Goal: Task Accomplishment & Management: Manage account settings

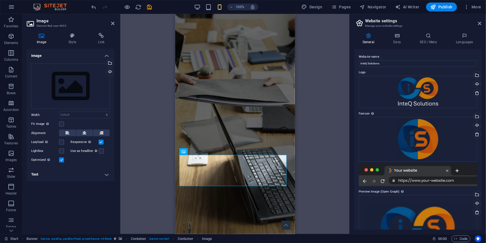
scroll to position [3, 0]
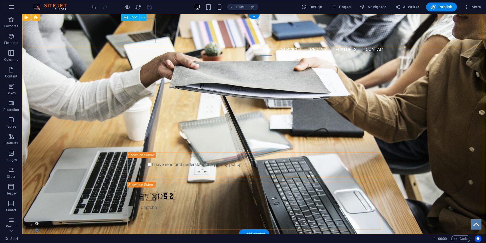
click at [137, 31] on div at bounding box center [254, 30] width 263 height 25
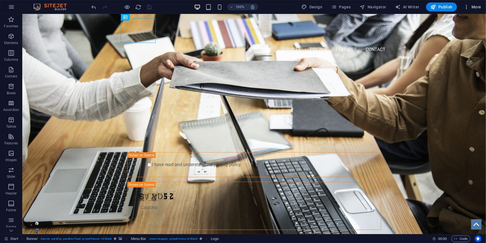
click at [478, 7] on span "More" at bounding box center [473, 7] width 18 height 6
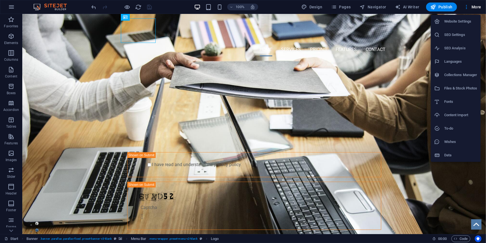
click at [447, 156] on h6 "Data" at bounding box center [461, 155] width 33 height 7
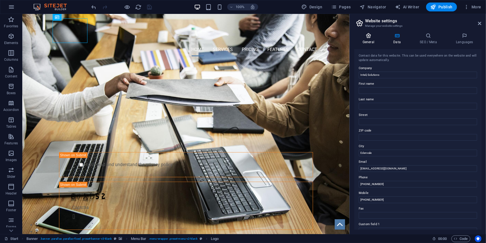
click at [372, 37] on icon at bounding box center [369, 36] width 28 height 6
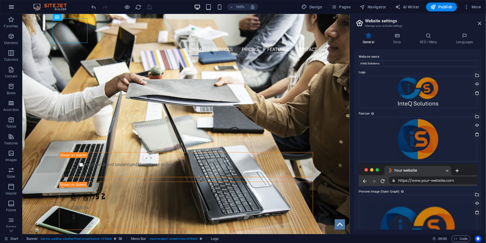
click at [12, 8] on icon "button" at bounding box center [11, 7] width 7 height 7
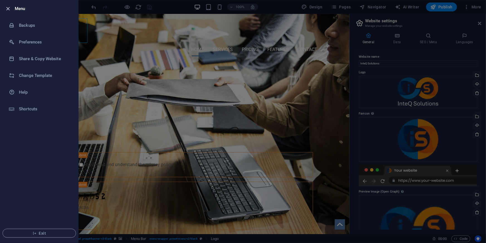
click at [7, 6] on icon "button" at bounding box center [8, 9] width 6 height 6
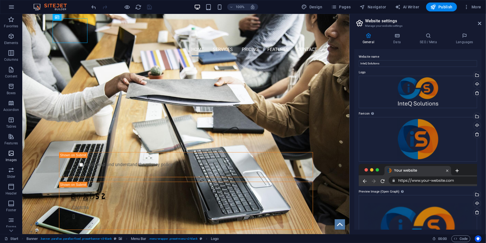
click at [11, 159] on p "Images" at bounding box center [11, 160] width 11 height 4
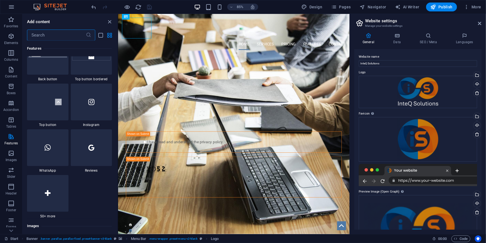
scroll to position [2496, 0]
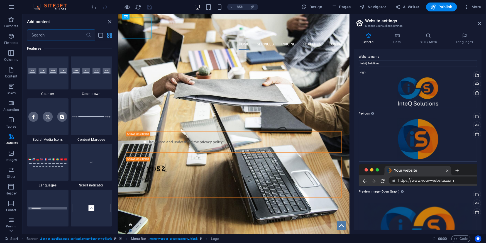
click at [108, 36] on icon "grid-view" at bounding box center [110, 35] width 6 height 6
click at [99, 34] on icon "list-view" at bounding box center [101, 35] width 6 height 6
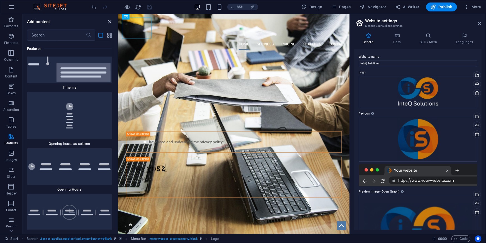
click at [110, 20] on icon "close panel" at bounding box center [110, 22] width 6 height 6
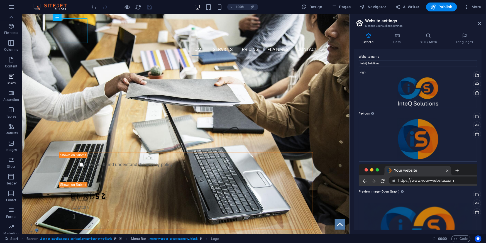
scroll to position [0, 0]
click at [12, 7] on icon "button" at bounding box center [11, 7] width 7 height 7
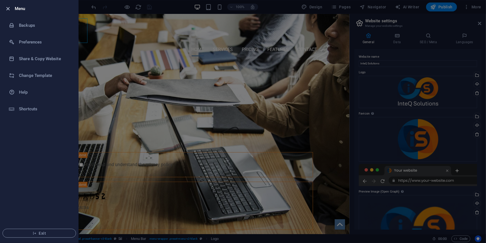
click at [6, 10] on icon "button" at bounding box center [8, 9] width 6 height 6
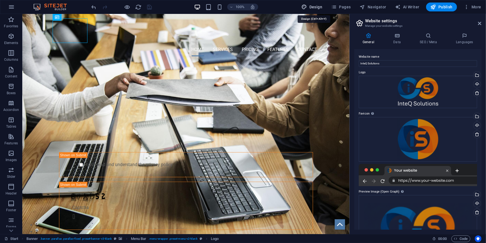
click at [317, 8] on span "Design" at bounding box center [312, 7] width 21 height 6
select select "px"
select select "400"
select select "px"
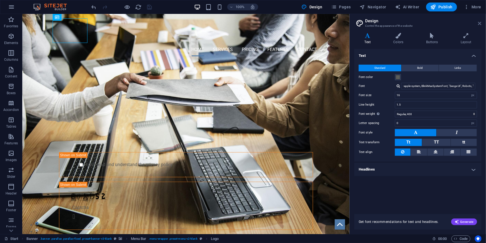
click at [480, 21] on icon at bounding box center [480, 23] width 3 height 4
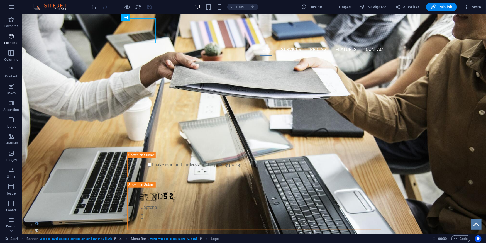
click at [11, 37] on icon "button" at bounding box center [11, 36] width 7 height 7
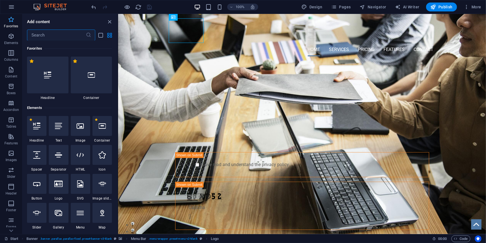
click at [11, 20] on icon "button" at bounding box center [11, 19] width 7 height 7
click at [380, 9] on span "Navigator" at bounding box center [373, 7] width 26 height 6
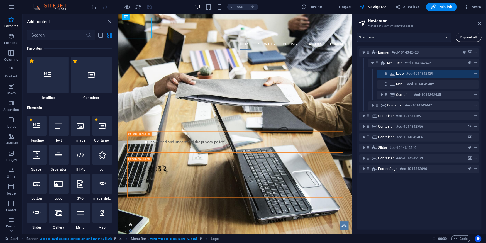
click at [469, 37] on span "Expand all" at bounding box center [469, 37] width 16 height 3
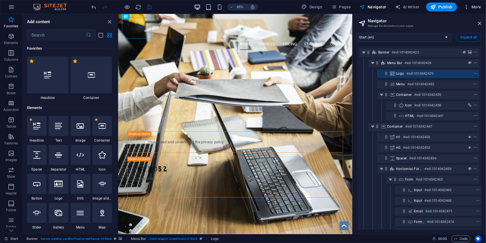
click at [476, 7] on span "More" at bounding box center [473, 7] width 18 height 6
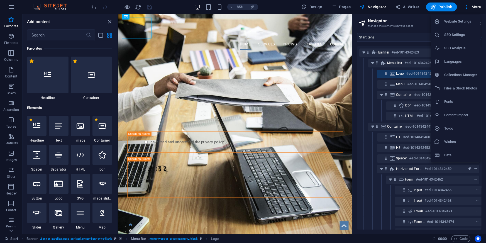
click at [456, 130] on h6 "To-do" at bounding box center [461, 128] width 33 height 7
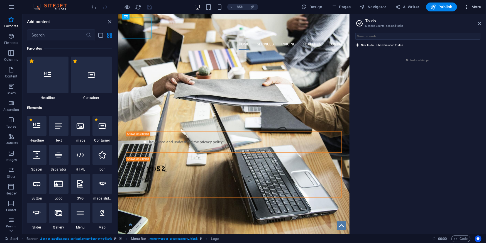
click at [478, 9] on span "More" at bounding box center [473, 7] width 18 height 6
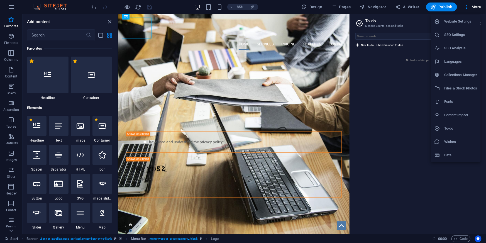
click at [458, 74] on h6 "Collections Manager" at bounding box center [461, 75] width 33 height 7
drag, startPoint x: 480, startPoint y: 24, endPoint x: 361, endPoint y: 11, distance: 120.0
click at [480, 24] on icon at bounding box center [480, 23] width 3 height 4
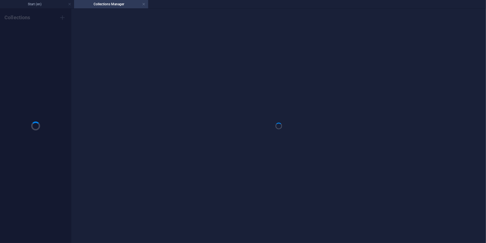
click at [475, 4] on ul "Start (en) Collections Manager" at bounding box center [243, 4] width 486 height 8
click at [18, 16] on h6 "Collections" at bounding box center [17, 17] width 26 height 7
click at [143, 5] on link at bounding box center [143, 4] width 3 height 5
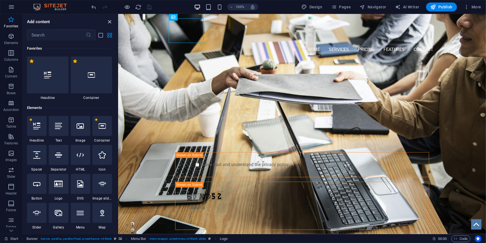
click at [109, 20] on icon "close panel" at bounding box center [110, 22] width 6 height 6
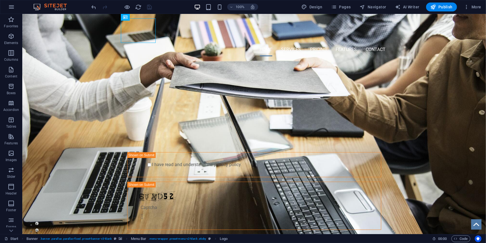
click at [58, 7] on img at bounding box center [53, 7] width 42 height 7
click at [9, 136] on icon "button" at bounding box center [11, 136] width 7 height 7
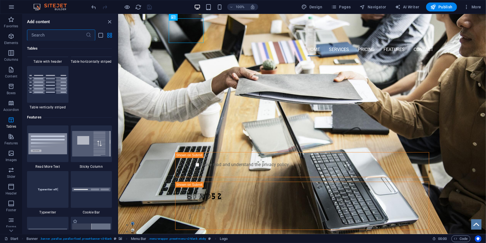
scroll to position [2096, 0]
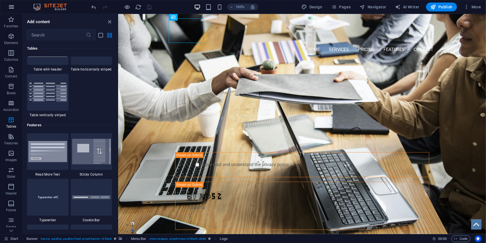
click at [10, 8] on icon "button" at bounding box center [11, 7] width 7 height 7
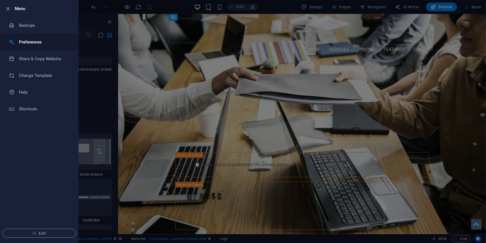
click at [37, 43] on h6 "Preferences" at bounding box center [45, 42] width 52 height 7
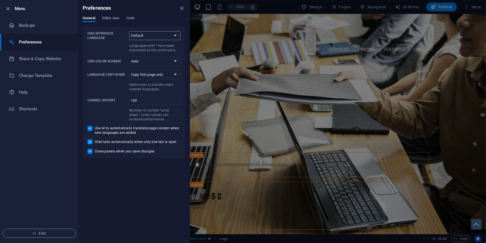
click at [164, 37] on select "Default Deutsch English Español Suomi* Français Magyar Italiano Nederlands Pols…" at bounding box center [154, 35] width 51 height 9
select select "en"
click at [129, 31] on select "Default Deutsch English Español Suomi* Français Magyar Italiano Nederlands Pols…" at bounding box center [154, 35] width 51 height 9
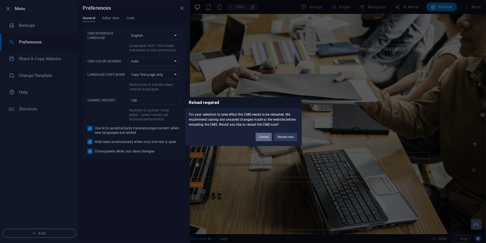
click at [262, 136] on button "Cancel" at bounding box center [264, 137] width 16 height 8
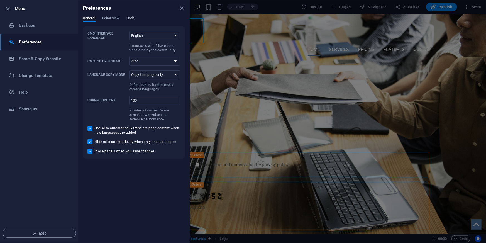
click at [132, 20] on span "Code" at bounding box center [131, 19] width 8 height 8
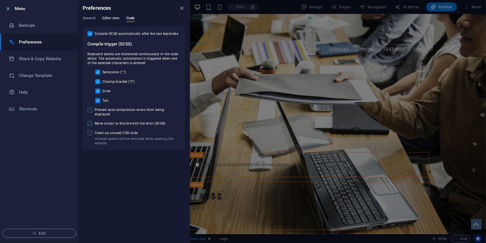
click at [114, 17] on span "Editor view" at bounding box center [111, 19] width 18 height 8
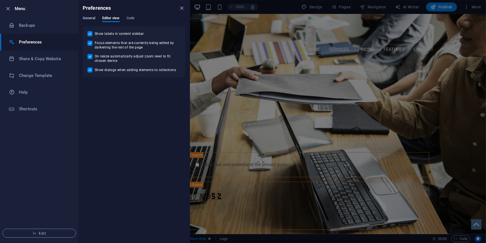
click at [88, 20] on span "General" at bounding box center [89, 19] width 13 height 8
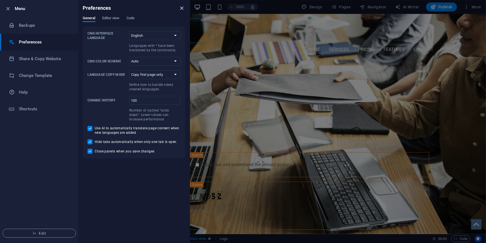
click at [181, 9] on icon "close" at bounding box center [182, 8] width 6 height 6
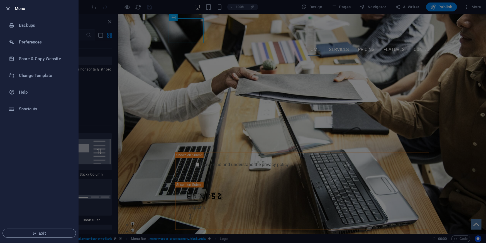
click at [8, 11] on icon "button" at bounding box center [8, 9] width 6 height 6
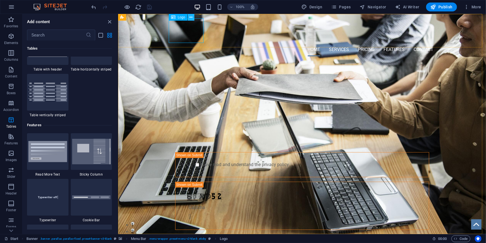
click at [193, 17] on button at bounding box center [191, 17] width 7 height 7
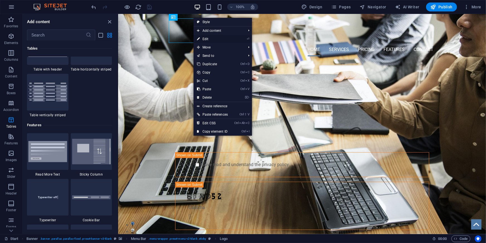
click at [209, 38] on link "⏎ Edit" at bounding box center [213, 39] width 38 height 8
select select "px"
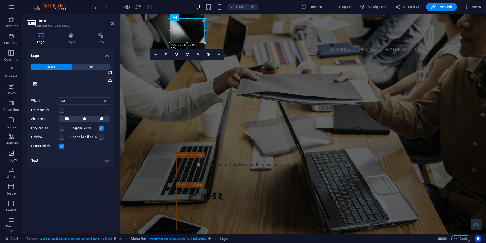
click at [11, 154] on icon "button" at bounding box center [11, 153] width 7 height 7
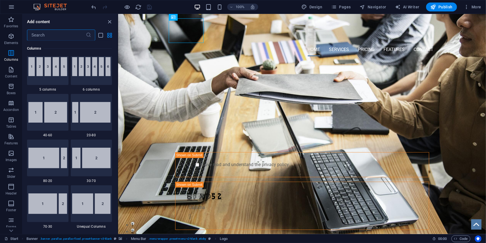
scroll to position [317, 0]
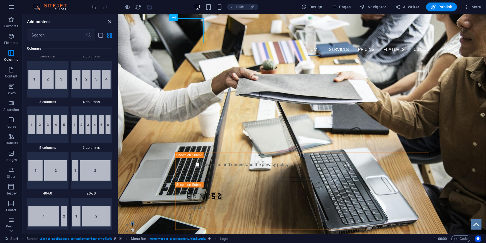
click at [111, 20] on icon "close panel" at bounding box center [110, 22] width 6 height 6
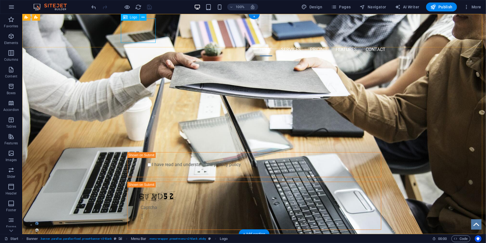
click at [134, 24] on div at bounding box center [254, 30] width 263 height 25
click at [143, 28] on div at bounding box center [254, 30] width 263 height 25
click at [139, 25] on div at bounding box center [254, 30] width 263 height 25
select select "px"
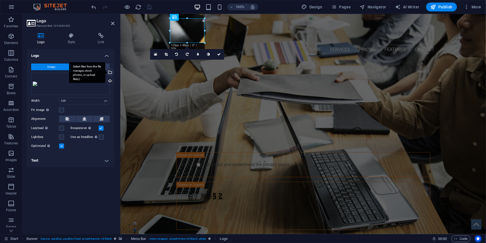
click at [111, 74] on div "Select files from the file manager, stock photos, or upload file(s)" at bounding box center [109, 73] width 8 height 8
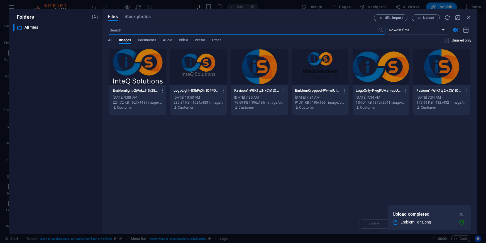
click at [283, 170] on div "Drop files here to upload them instantly Emblemlight-2jVckzfISr28gGZwilBaDg.png…" at bounding box center [290, 131] width 364 height 166
click at [162, 90] on icon "button" at bounding box center [162, 90] width 5 height 5
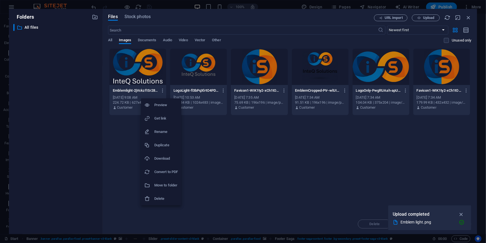
click at [162, 159] on h6 "Download" at bounding box center [166, 158] width 24 height 7
click at [163, 92] on icon "button" at bounding box center [162, 90] width 5 height 5
click at [161, 196] on h6 "Delete" at bounding box center [166, 198] width 24 height 7
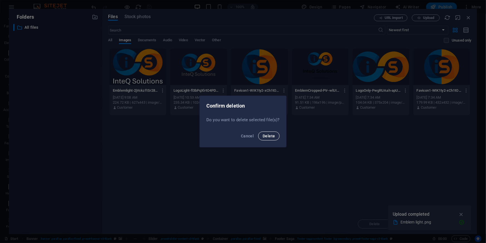
click at [273, 137] on span "Delete" at bounding box center [269, 136] width 12 height 4
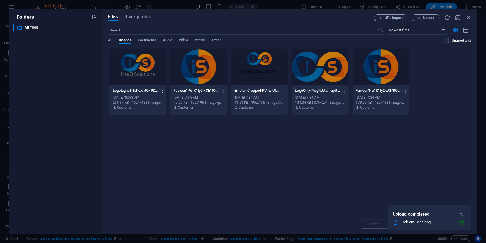
click at [164, 89] on icon "button" at bounding box center [162, 90] width 5 height 5
click at [160, 197] on h6 "Delete" at bounding box center [166, 198] width 24 height 7
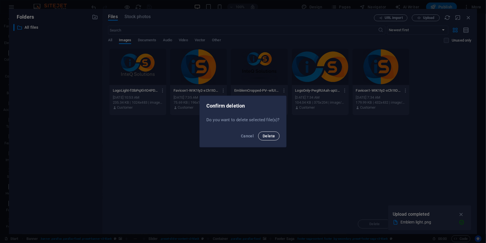
click at [269, 135] on span "Delete" at bounding box center [269, 136] width 12 height 4
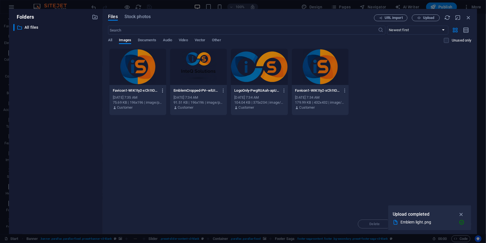
click at [161, 93] on icon "button" at bounding box center [162, 90] width 5 height 5
click at [161, 200] on h6 "Delete" at bounding box center [166, 198] width 24 height 7
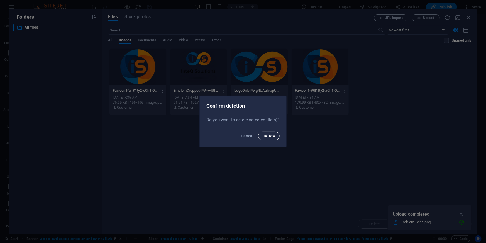
click at [264, 136] on span "Delete" at bounding box center [269, 136] width 12 height 4
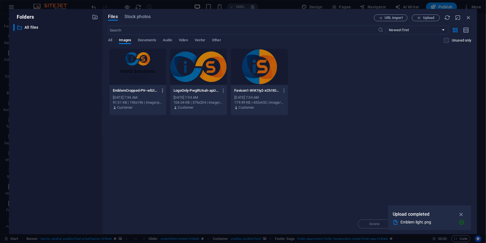
click at [161, 91] on icon "button" at bounding box center [162, 90] width 5 height 5
click at [164, 195] on h6 "Delete" at bounding box center [166, 198] width 24 height 7
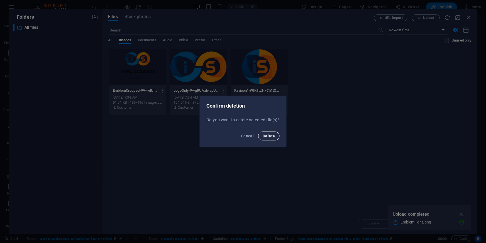
click at [267, 137] on span "Delete" at bounding box center [269, 136] width 12 height 4
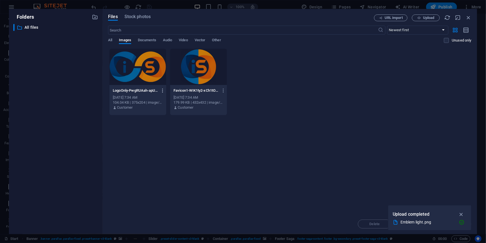
click at [163, 89] on icon "button" at bounding box center [162, 90] width 5 height 5
click at [165, 195] on li "Delete" at bounding box center [161, 198] width 40 height 13
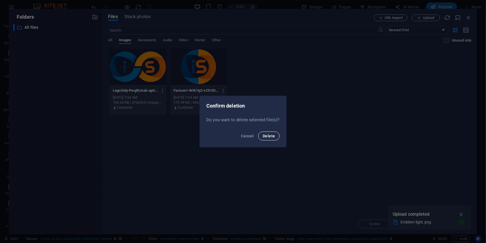
click at [266, 135] on span "Delete" at bounding box center [269, 136] width 12 height 4
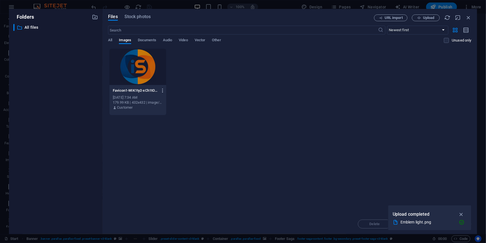
click at [161, 90] on icon "button" at bounding box center [162, 90] width 5 height 5
click at [160, 195] on li "Delete" at bounding box center [161, 198] width 40 height 13
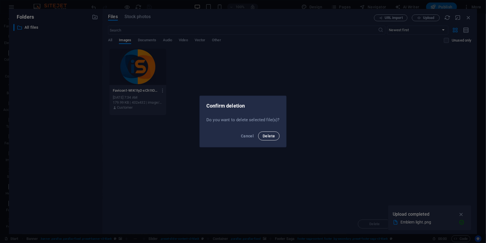
click at [268, 133] on button "Delete" at bounding box center [268, 136] width 21 height 9
